Goal: Information Seeking & Learning: Check status

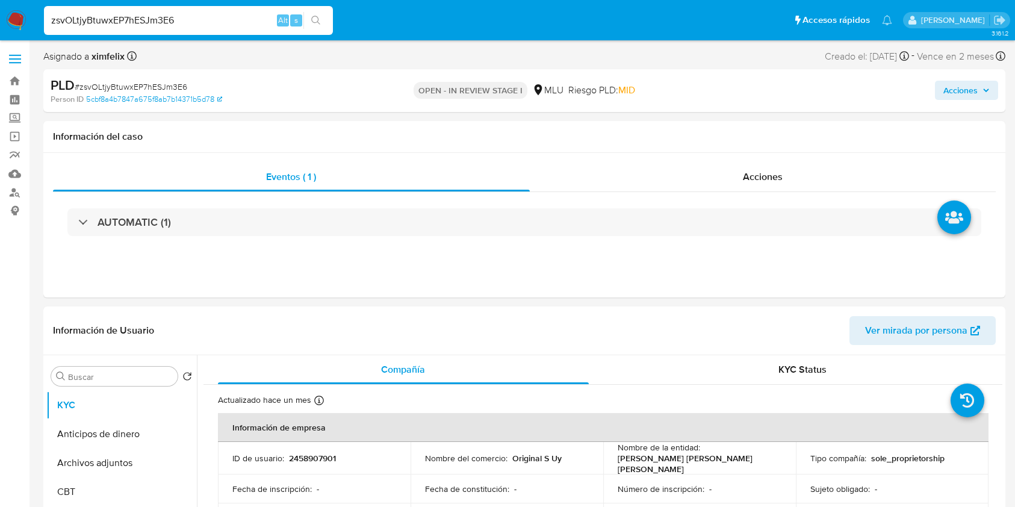
select select "10"
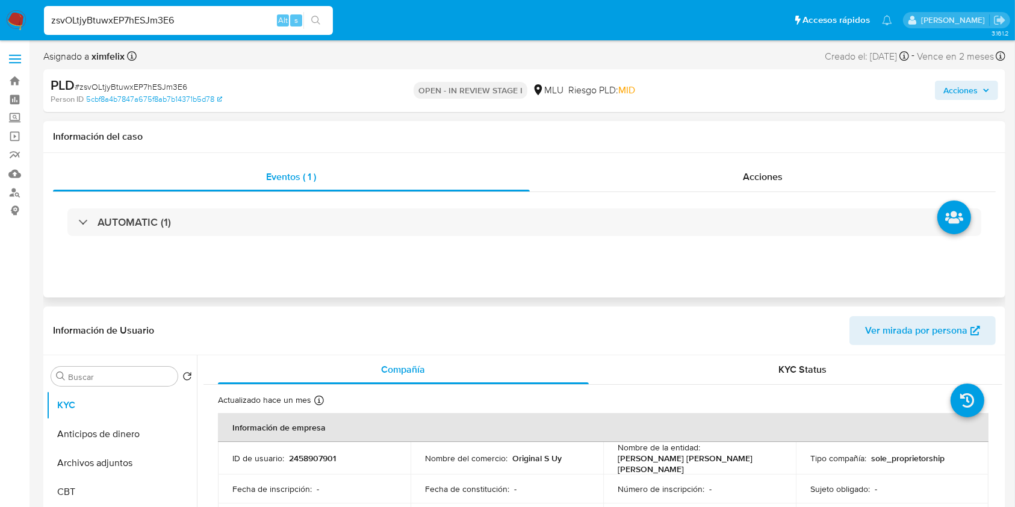
click at [628, 278] on div "Eventos ( 1 ) Acciones AUTOMATIC (1)" at bounding box center [524, 225] width 962 height 144
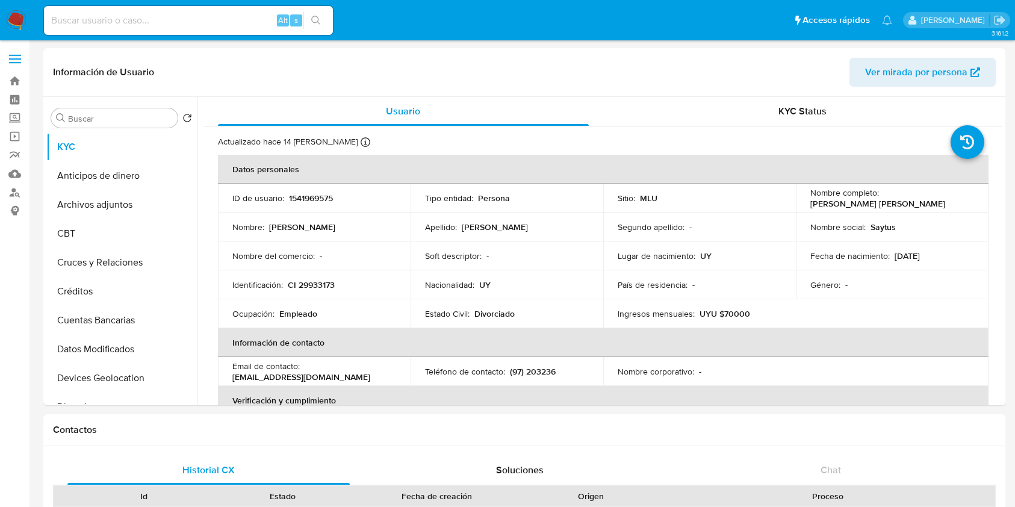
select select "10"
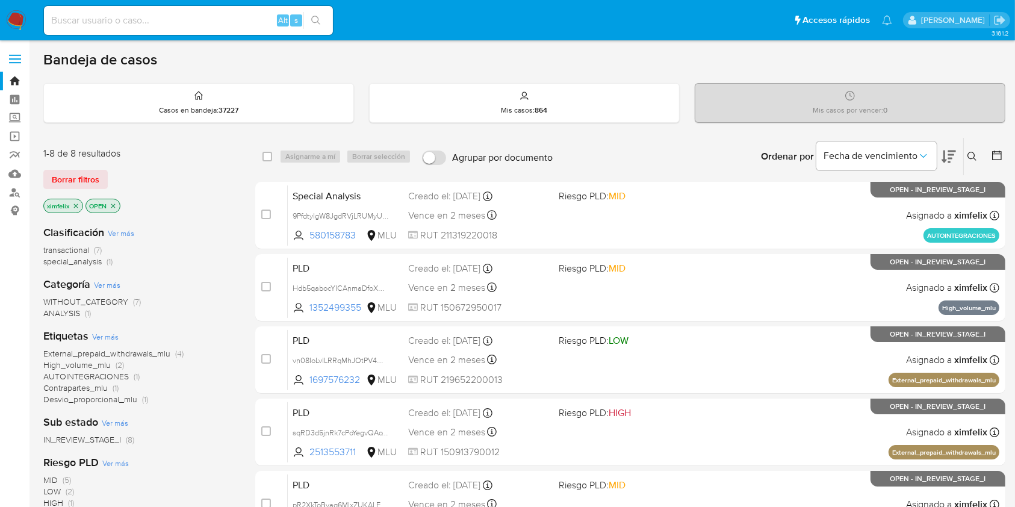
click at [1013, 104] on main "3.161.2" at bounding box center [507, 424] width 1015 height 849
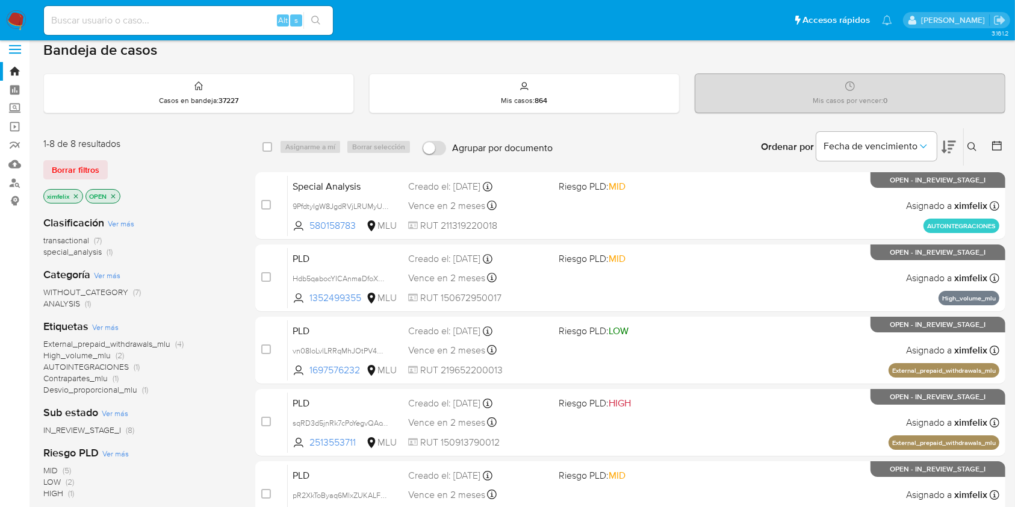
scroll to position [5, 0]
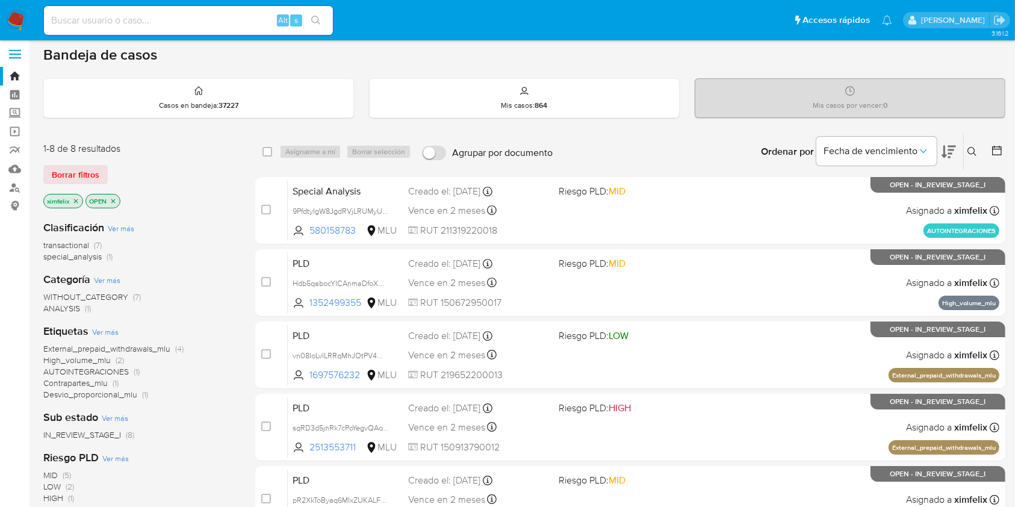
click at [947, 150] on icon at bounding box center [948, 151] width 14 height 14
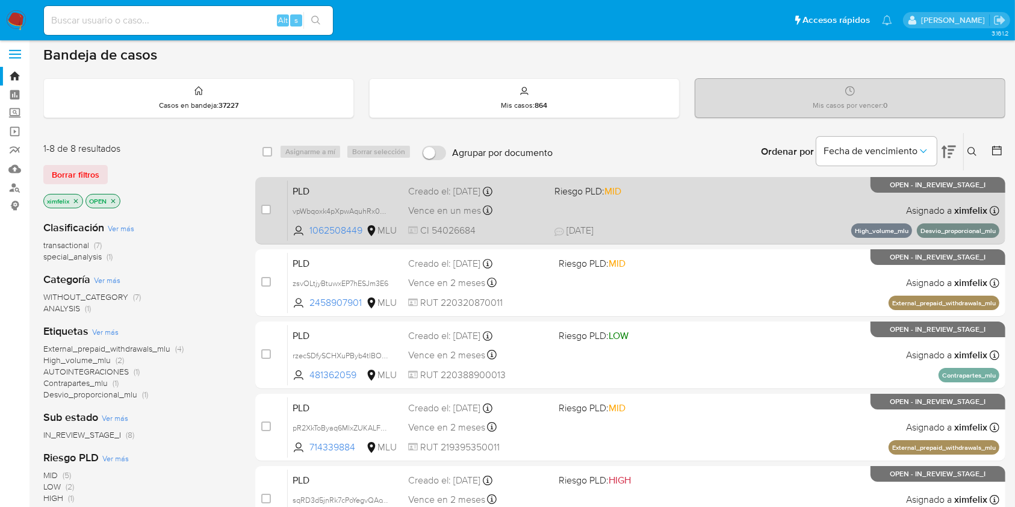
click at [739, 212] on div "PLD vpWbqoxk4pXpwAquhRx0GYzc 1062508449 MLU Riesgo PLD: MID Creado el: 12/08/20…" at bounding box center [643, 210] width 711 height 61
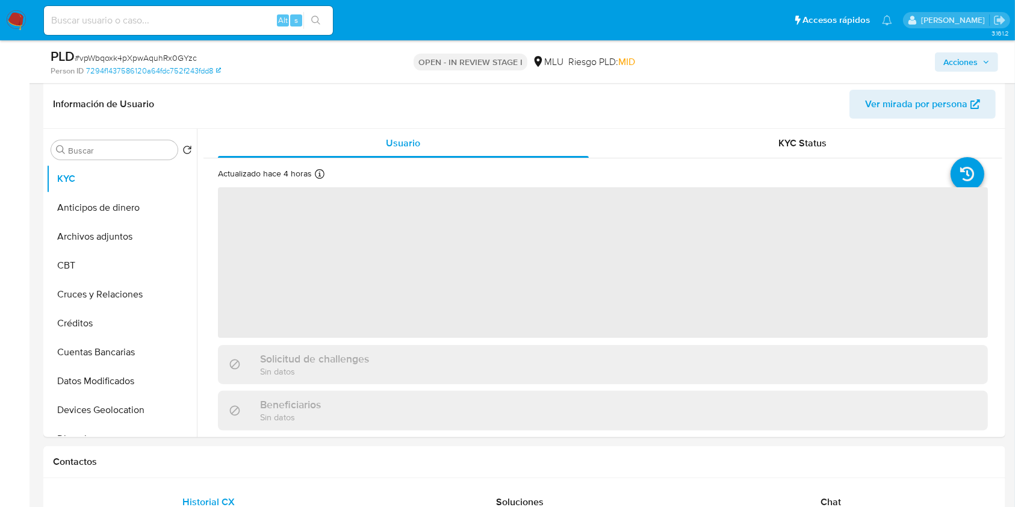
select select "10"
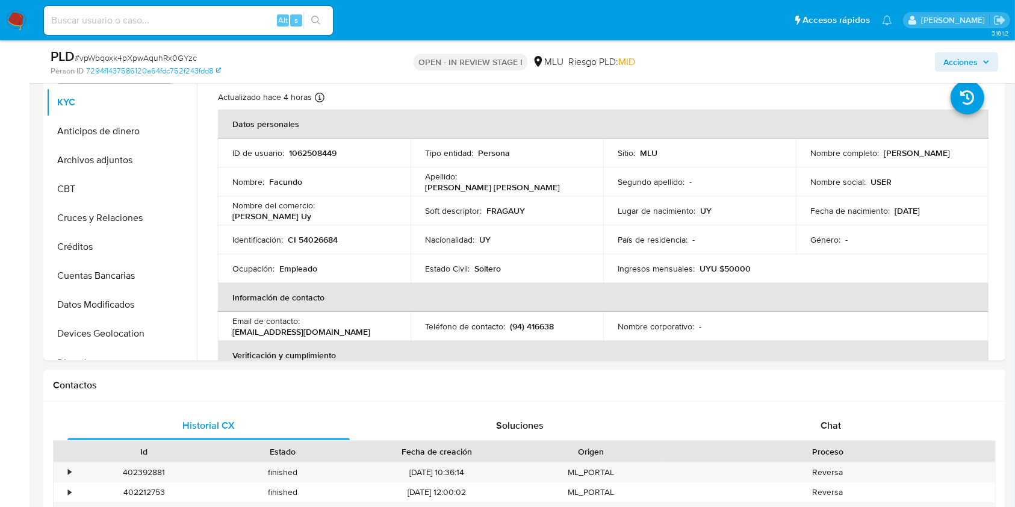
scroll to position [443, 0]
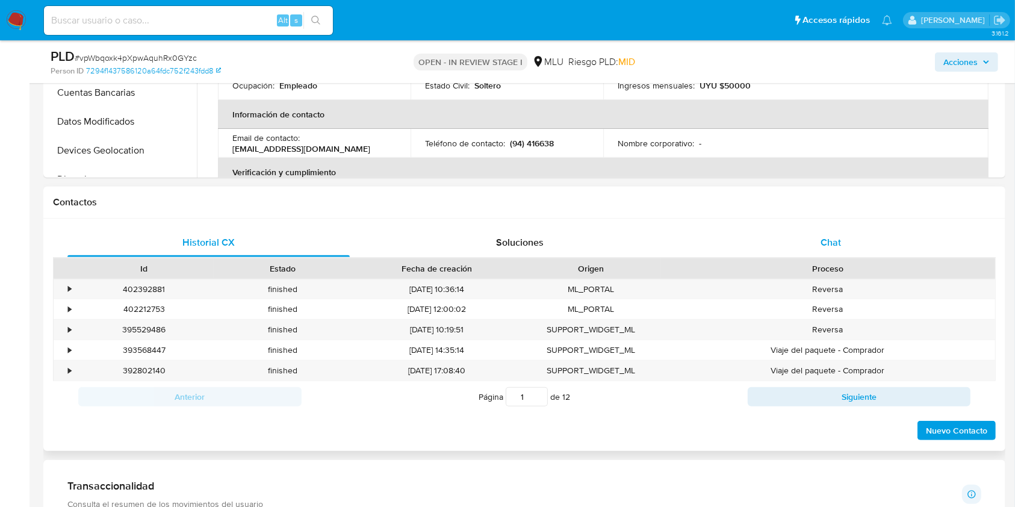
click at [821, 247] on span "Chat" at bounding box center [830, 242] width 20 height 14
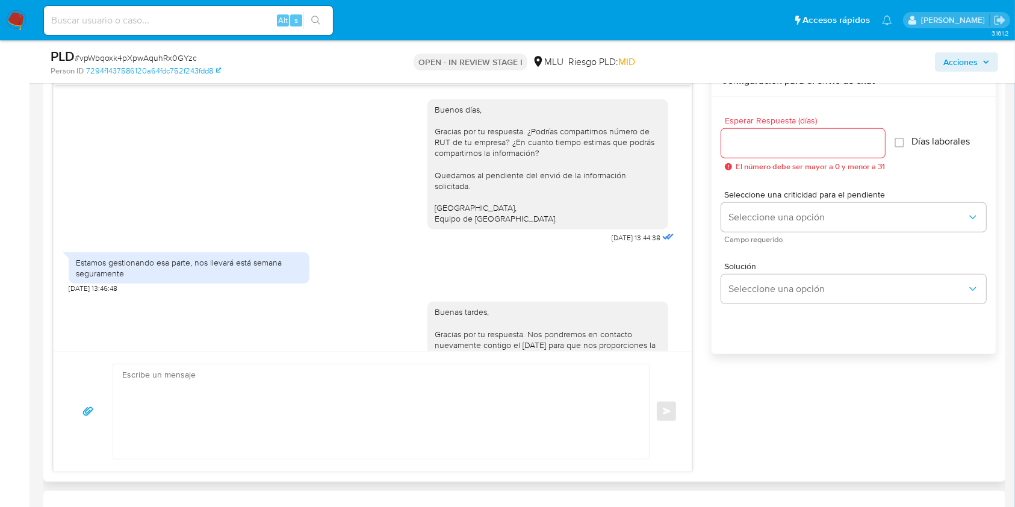
scroll to position [1371, 0]
